Goal: Information Seeking & Learning: Understand process/instructions

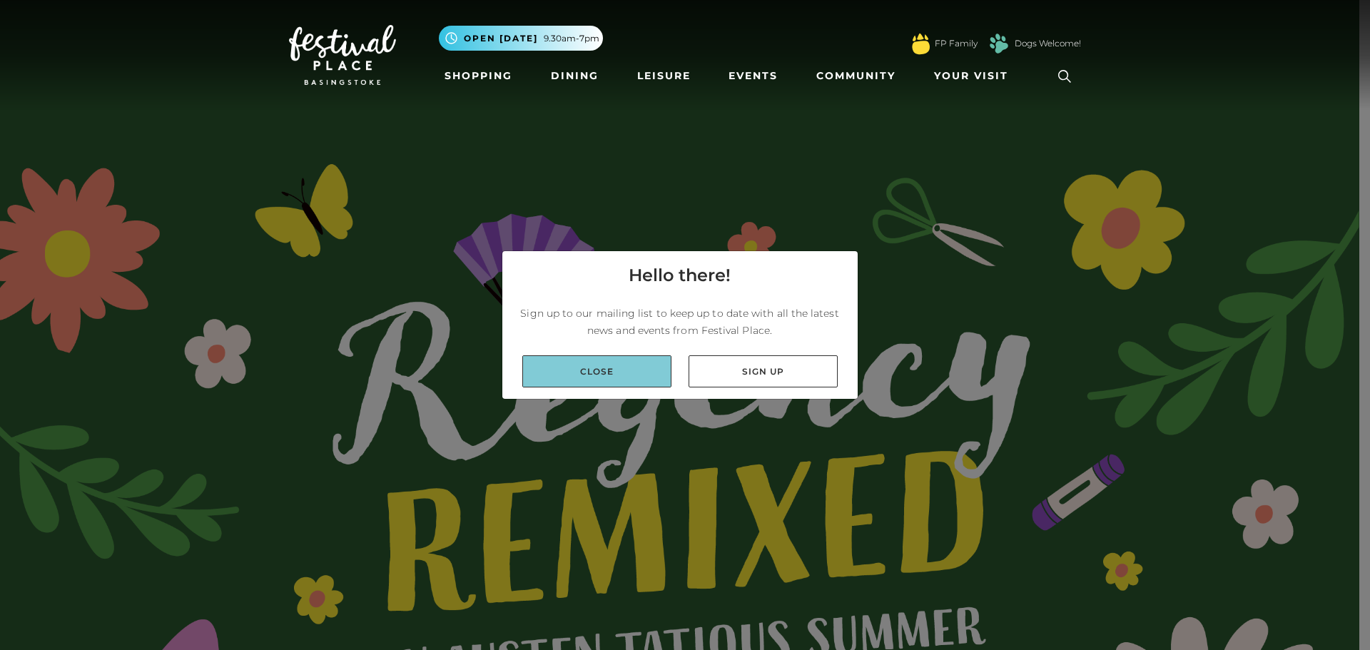
click at [638, 375] on link "Close" at bounding box center [596, 371] width 149 height 32
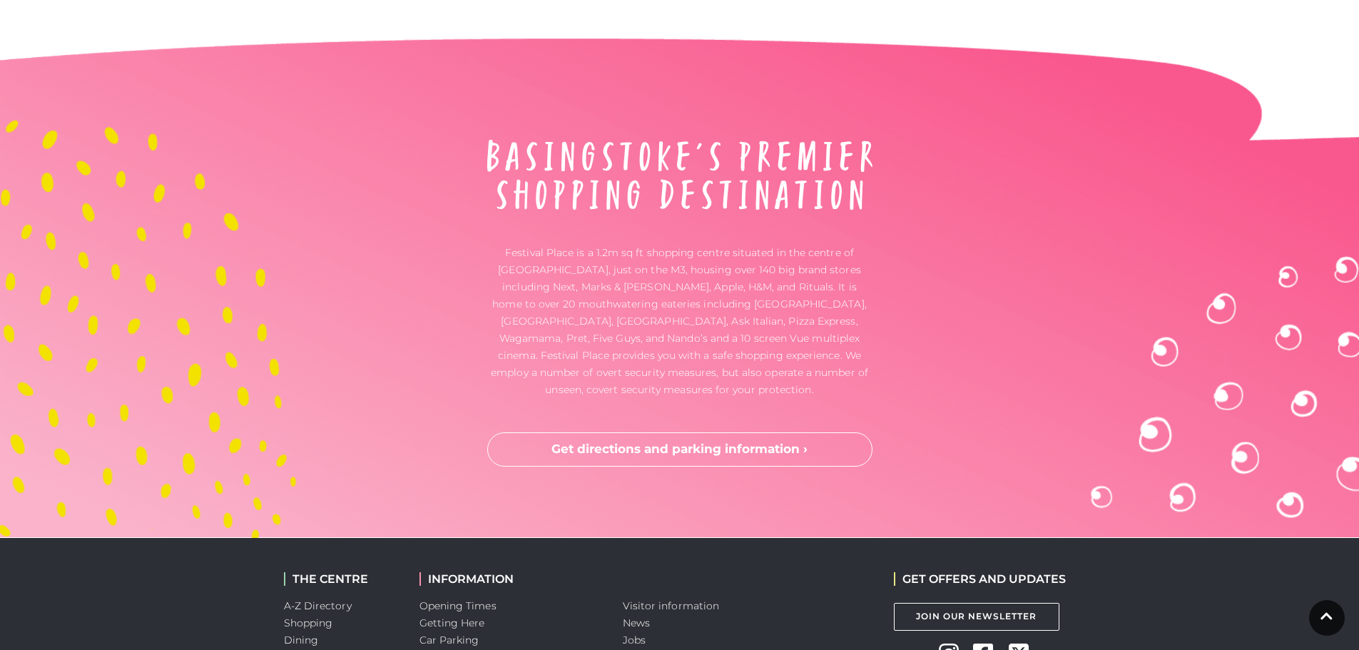
scroll to position [4779, 0]
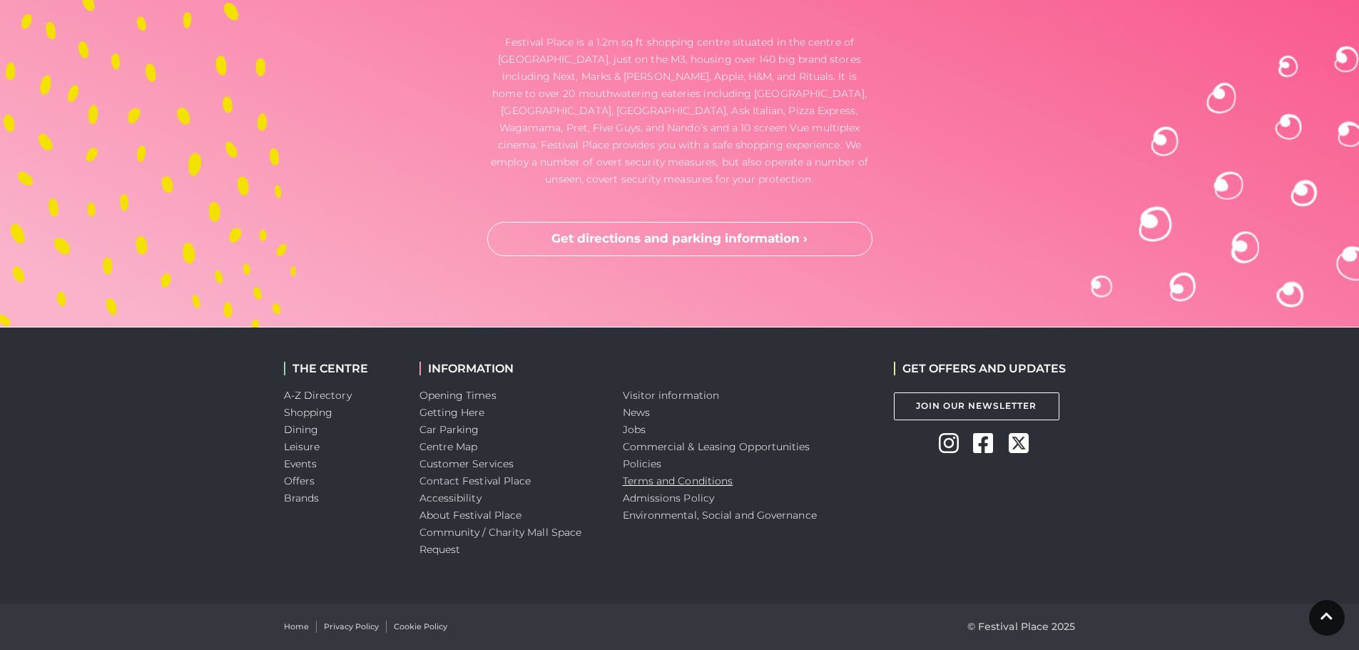
click at [630, 480] on link "Terms and Conditions" at bounding box center [678, 481] width 111 height 13
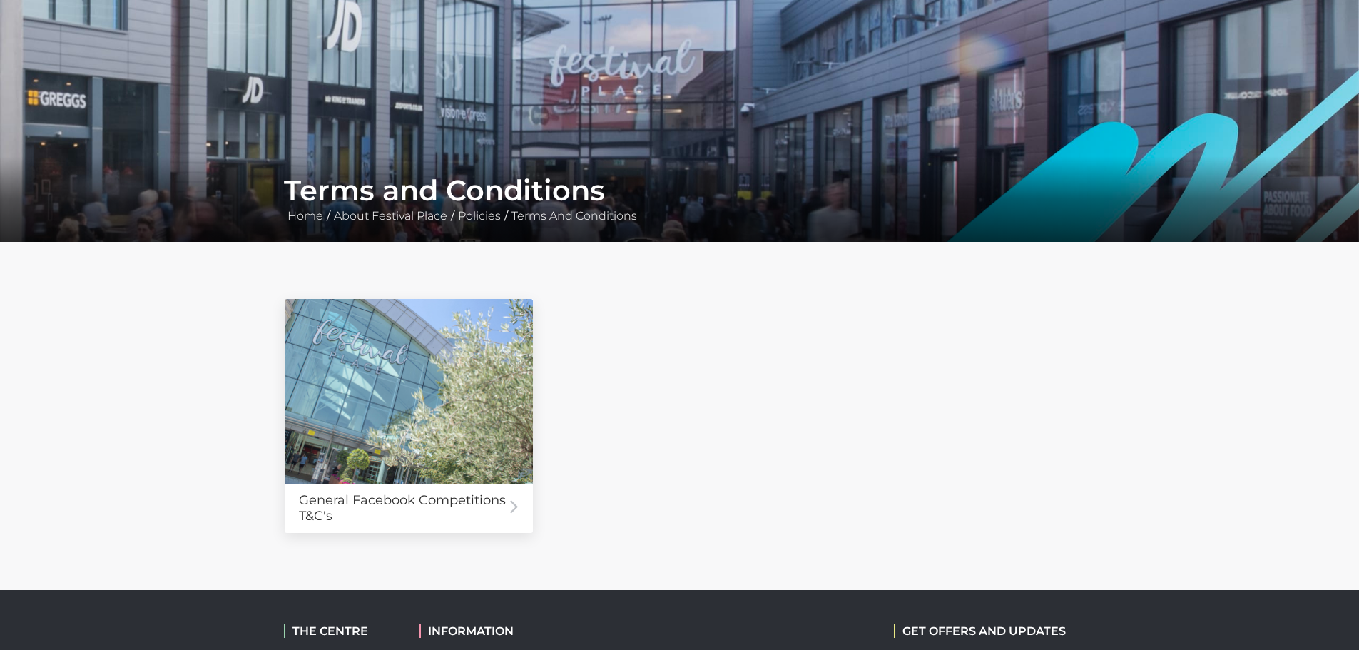
scroll to position [377, 0]
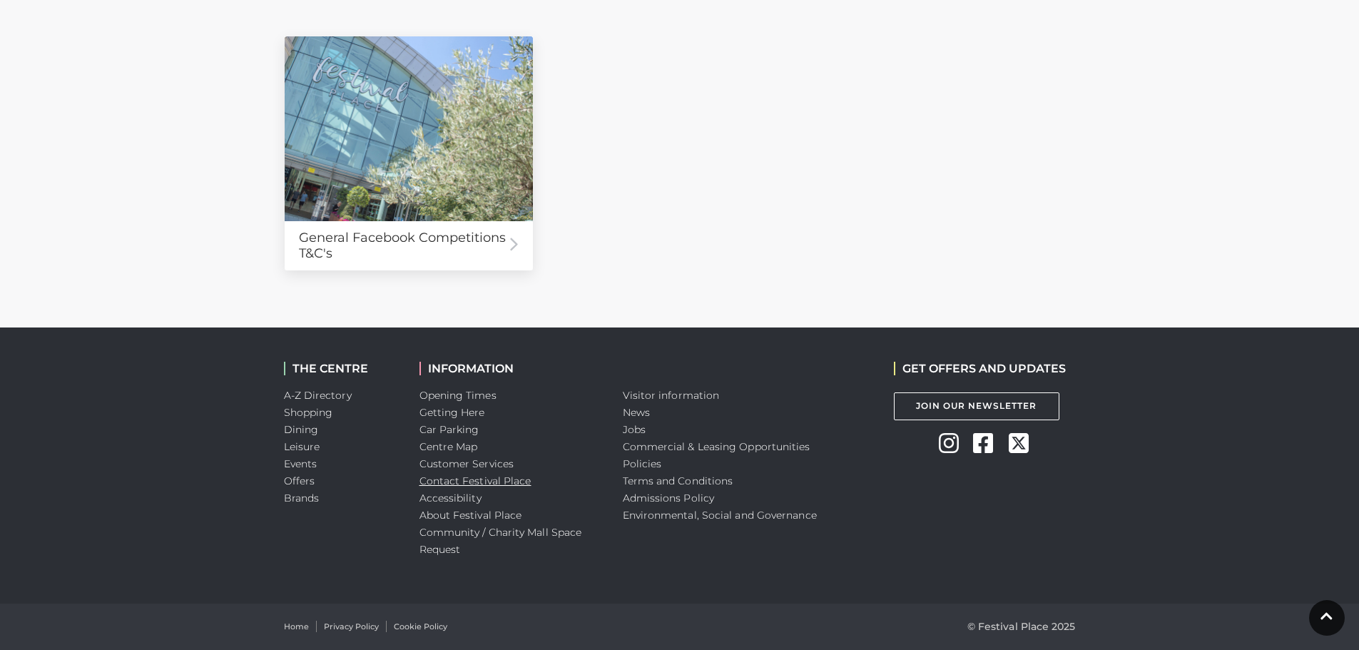
click at [445, 481] on link "Contact Festival Place" at bounding box center [476, 481] width 112 height 13
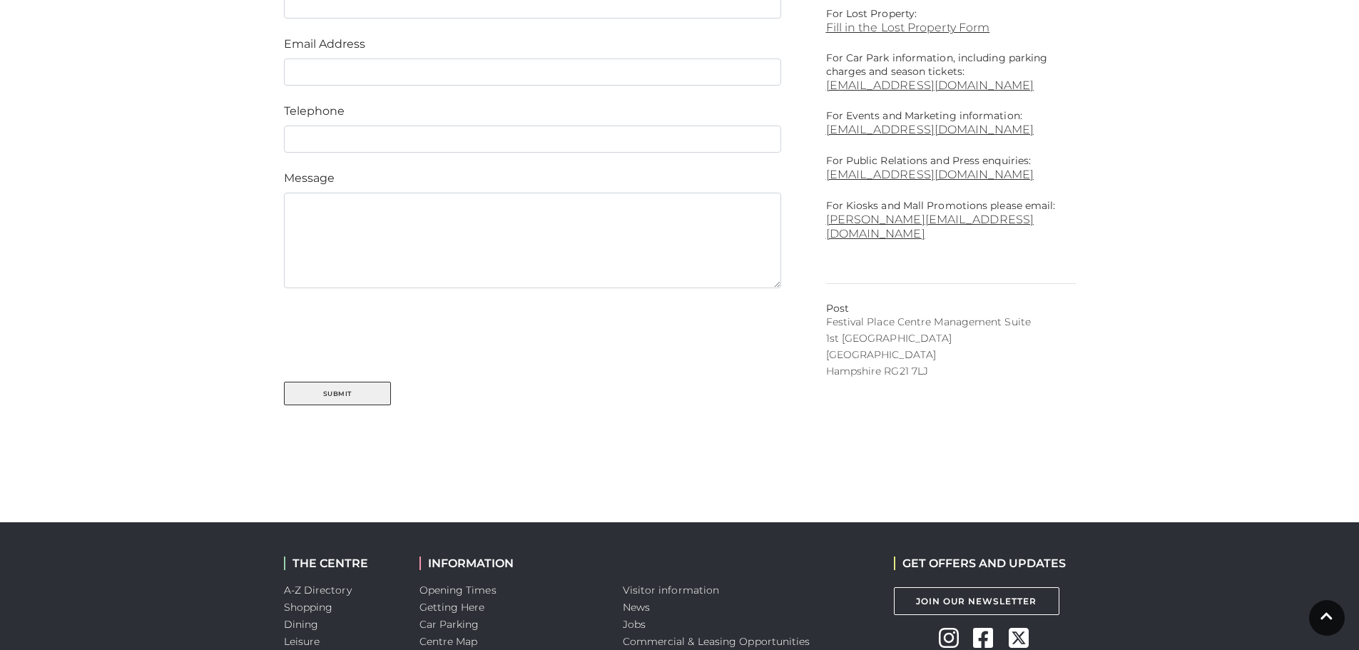
scroll to position [848, 0]
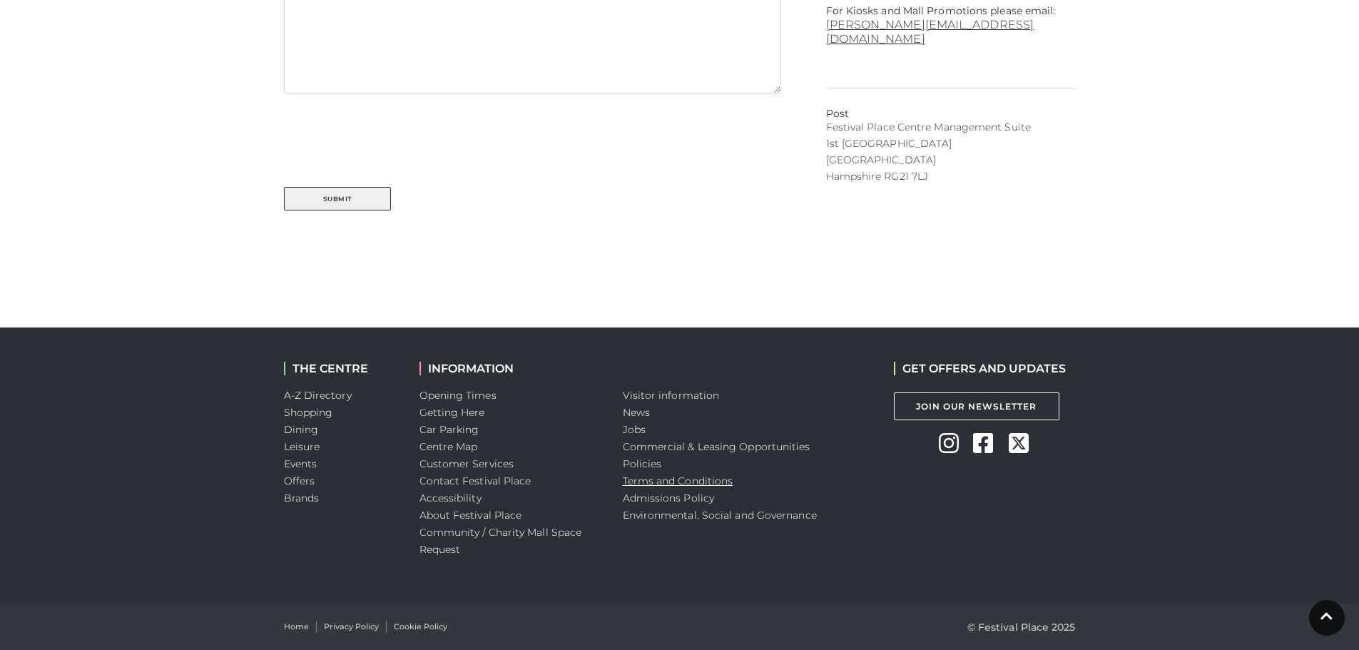
click at [677, 485] on link "Terms and Conditions" at bounding box center [678, 481] width 111 height 13
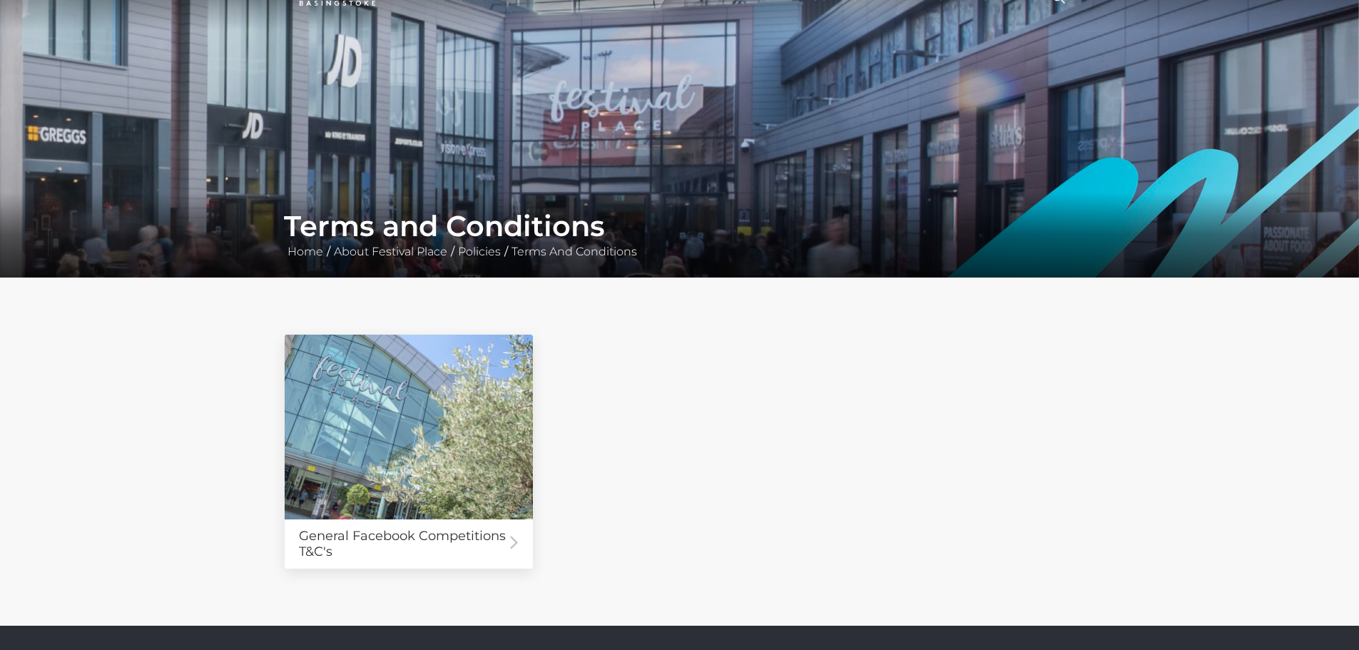
scroll to position [377, 0]
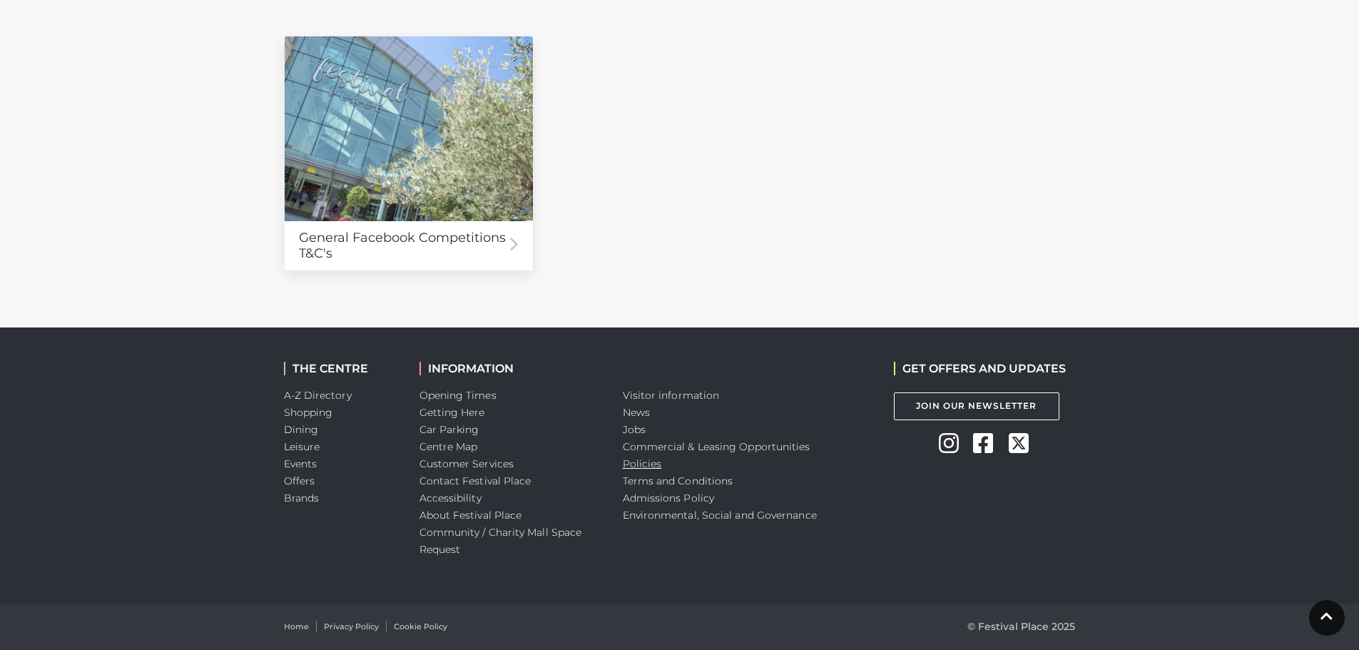
click at [650, 459] on link "Policies" at bounding box center [642, 463] width 39 height 13
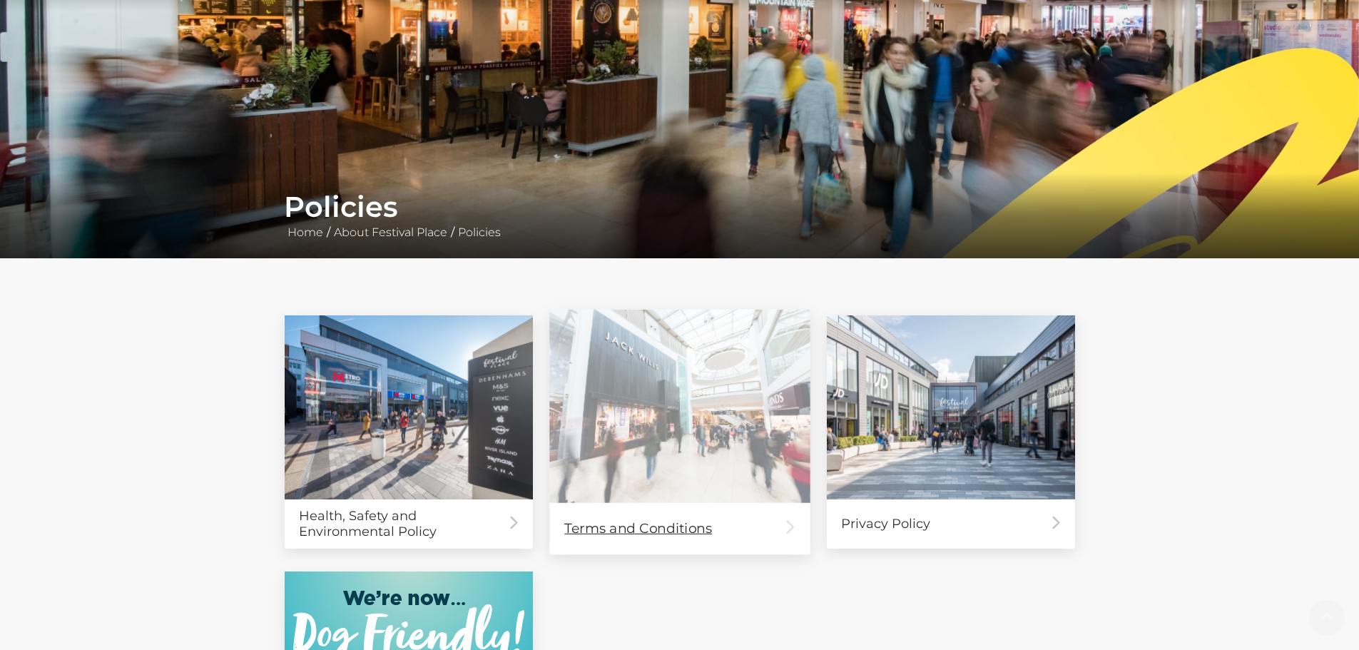
scroll to position [380, 0]
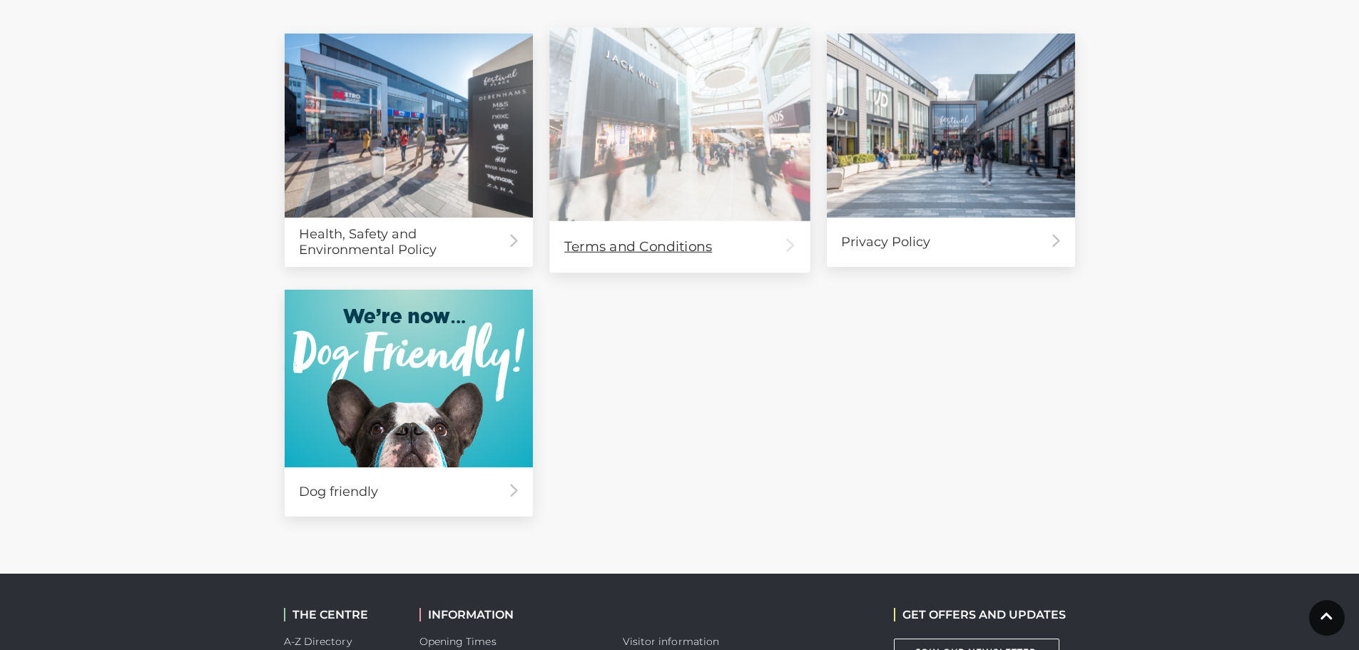
click at [615, 238] on div "Terms and Conditions" at bounding box center [679, 245] width 260 height 51
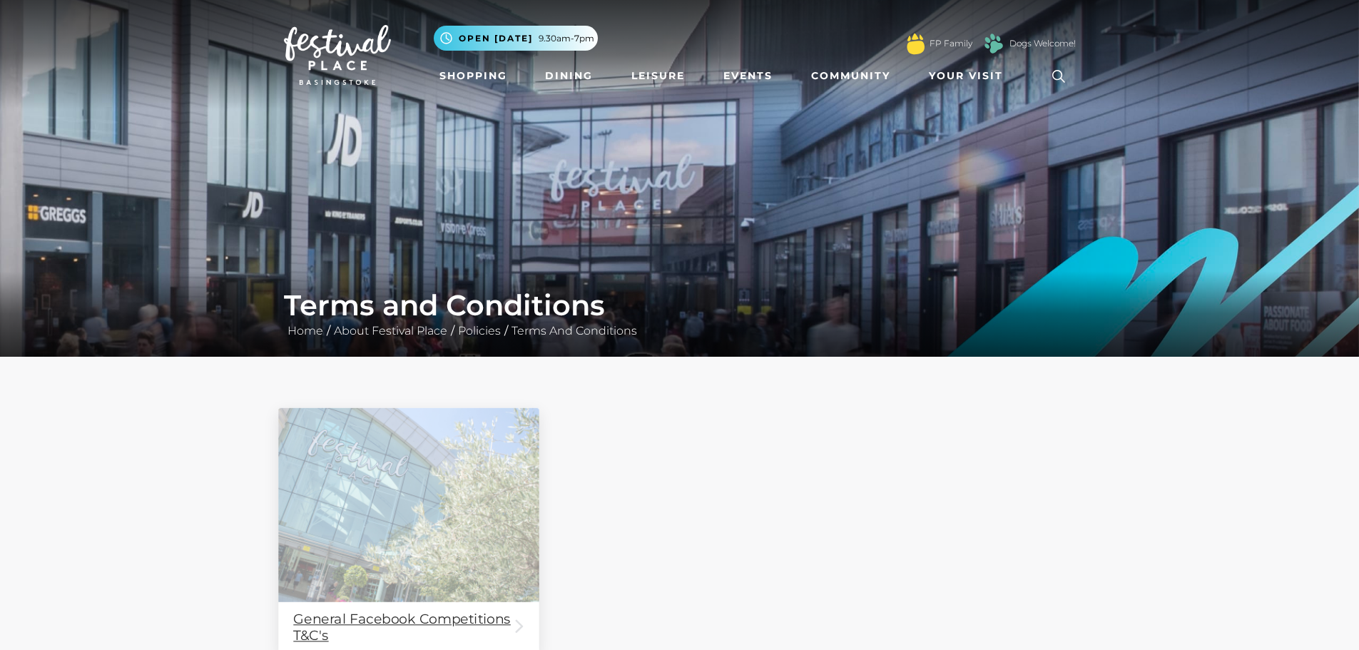
click at [391, 622] on div "General Facebook Competitions T&C's" at bounding box center [408, 627] width 260 height 51
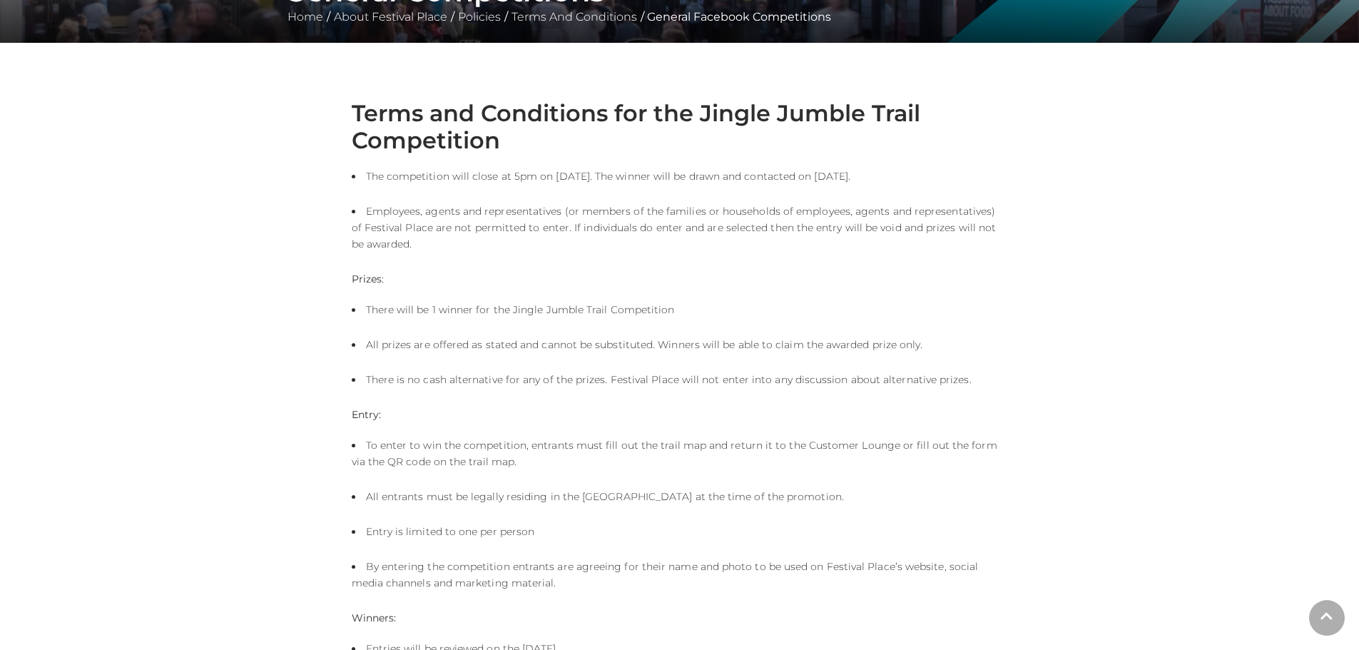
scroll to position [380, 0]
